Goal: Task Accomplishment & Management: Manage account settings

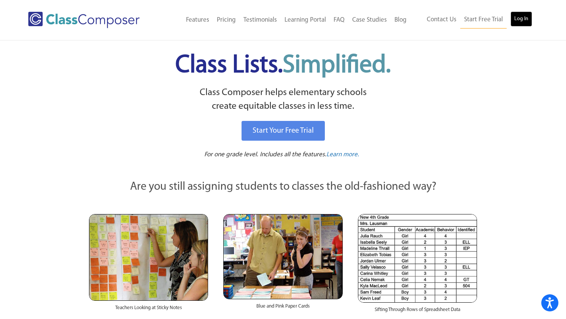
click at [517, 18] on link "Log In" at bounding box center [521, 18] width 22 height 15
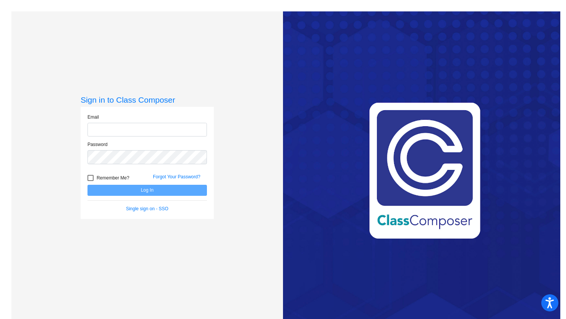
type input "[EMAIL_ADDRESS][DOMAIN_NAME]"
click at [168, 192] on button "Log In" at bounding box center [146, 190] width 119 height 11
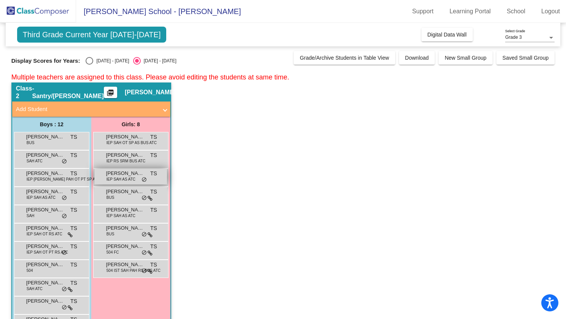
click at [122, 178] on span "IEP SAH AS ATC" at bounding box center [120, 179] width 29 height 6
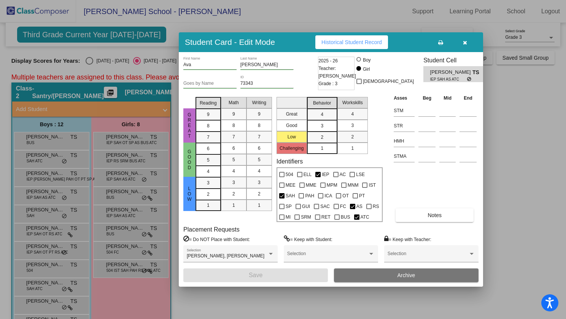
click at [346, 40] on span "Historical Student Record" at bounding box center [351, 42] width 60 height 6
click at [440, 221] on button "Notes" at bounding box center [434, 215] width 78 height 14
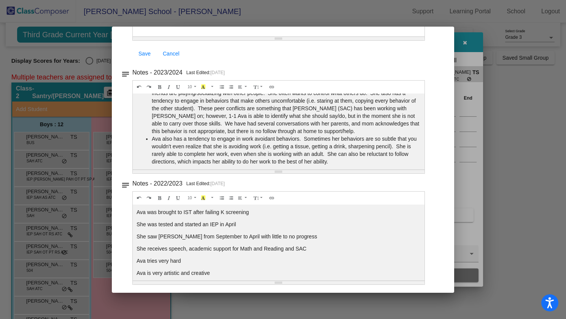
scroll to position [103, 0]
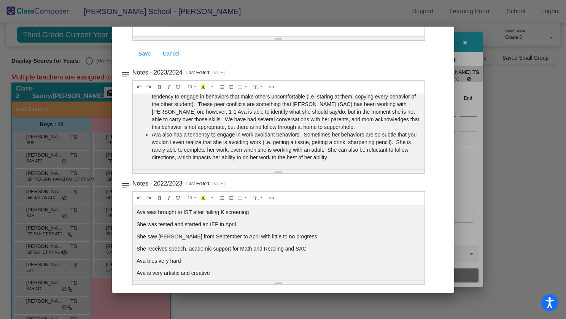
drag, startPoint x: 541, startPoint y: 124, endPoint x: 535, endPoint y: 122, distance: 6.6
click at [542, 124] on div at bounding box center [283, 159] width 566 height 319
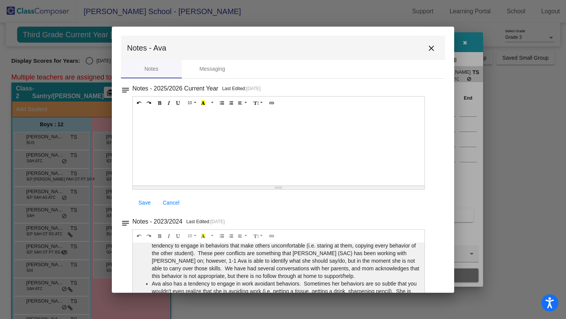
drag, startPoint x: 424, startPoint y: 48, endPoint x: 454, endPoint y: 51, distance: 30.9
click at [427, 49] on mat-icon "close" at bounding box center [431, 48] width 9 height 9
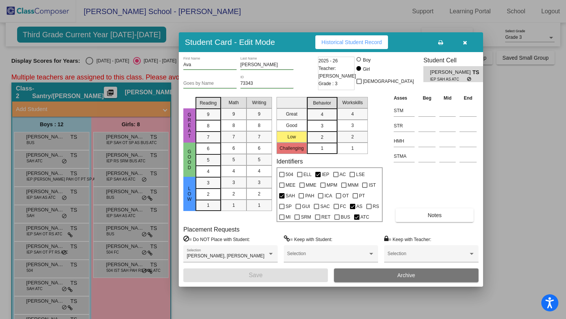
click at [464, 42] on icon "button" at bounding box center [465, 42] width 4 height 5
